Goal: Task Accomplishment & Management: Manage account settings

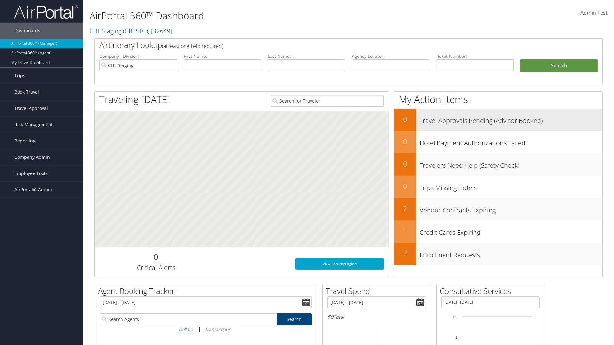
click at [511, 119] on h3 "Travel Approvals Pending (Advisor Booked)" at bounding box center [510, 119] width 183 height 12
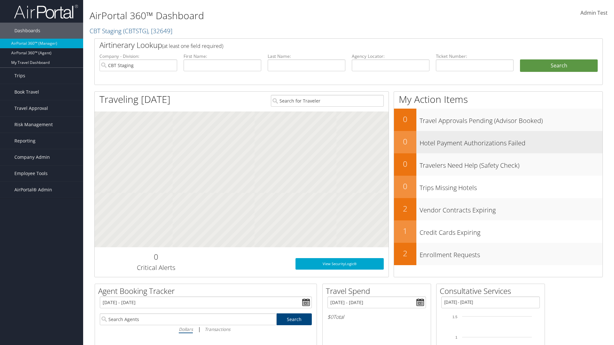
click at [511, 141] on h3 "Hotel Payment Authorizations Failed" at bounding box center [510, 142] width 183 height 12
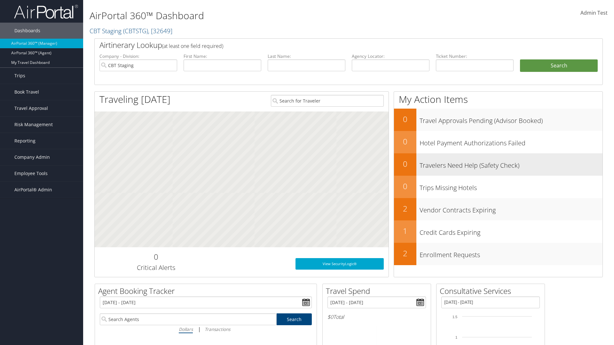
click at [511, 164] on h3 "Travelers Need Help (Safety Check)" at bounding box center [510, 164] width 183 height 12
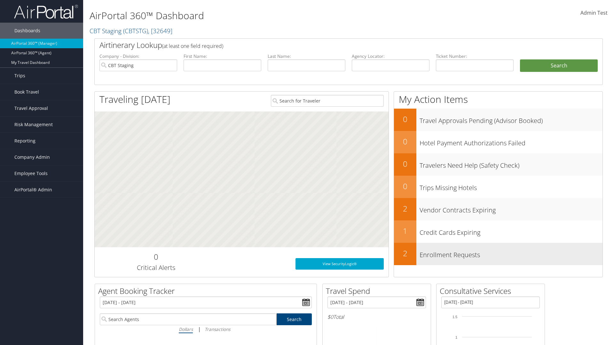
click at [511, 253] on h3 "Enrollment Requests" at bounding box center [510, 253] width 183 height 12
